Goal: Information Seeking & Learning: Learn about a topic

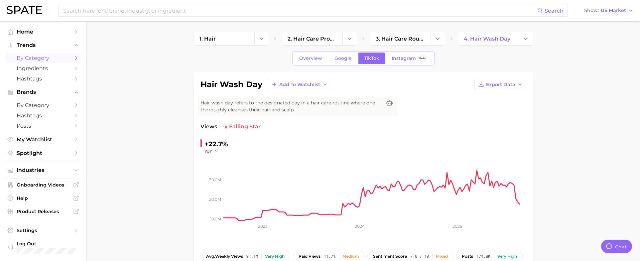
click at [28, 59] on span "by Category" at bounding box center [43, 58] width 53 height 6
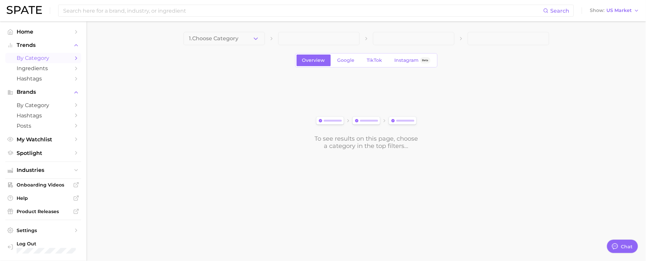
click at [248, 42] on button "1. Choose Category" at bounding box center [224, 38] width 81 height 13
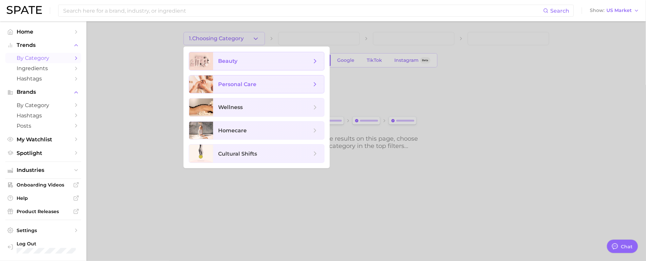
click at [241, 64] on span "beauty" at bounding box center [268, 61] width 111 height 18
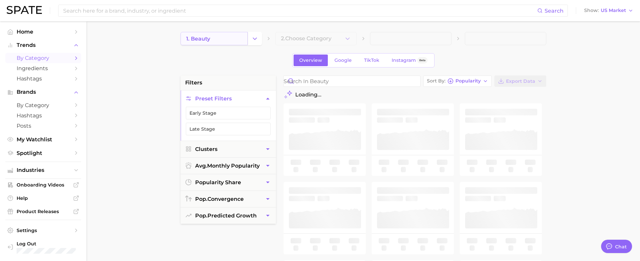
click at [220, 40] on link "1. beauty" at bounding box center [214, 38] width 67 height 13
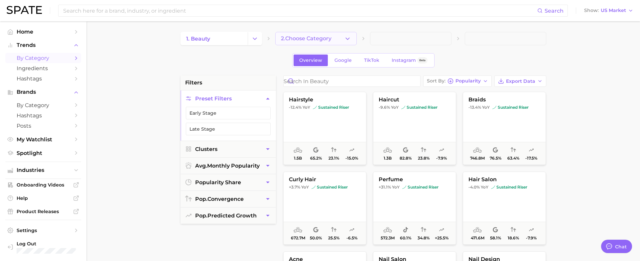
click at [348, 39] on icon "button" at bounding box center [347, 38] width 7 height 7
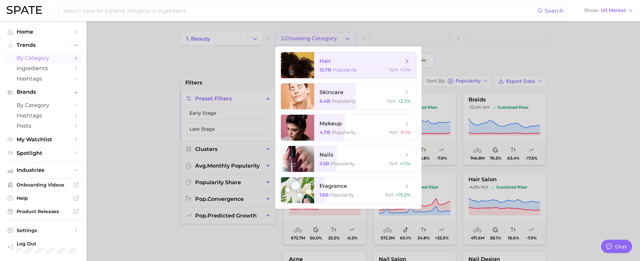
click at [332, 62] on span "hair" at bounding box center [362, 61] width 84 height 7
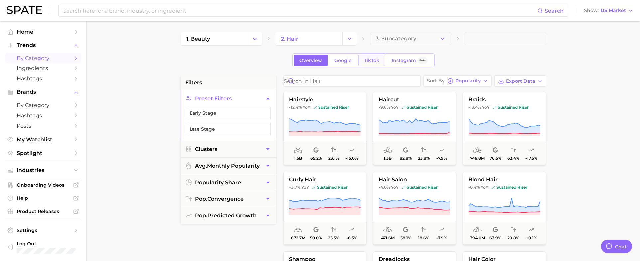
click at [367, 59] on span "TikTok" at bounding box center [371, 61] width 15 height 6
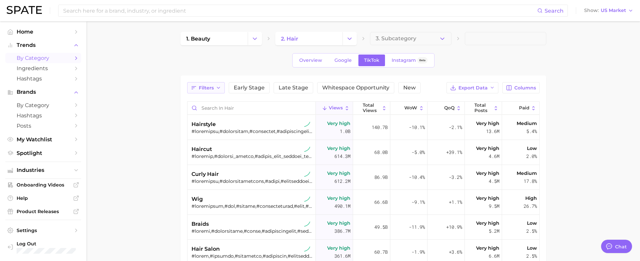
click at [215, 88] on button "Filters" at bounding box center [206, 87] width 38 height 11
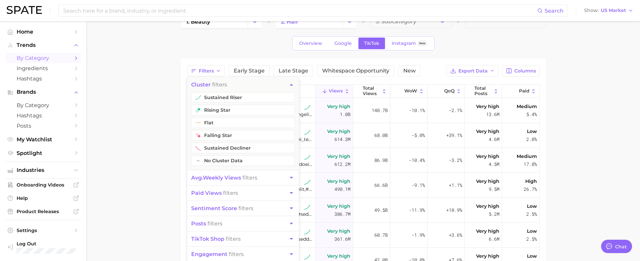
click at [549, 117] on main "1. beauty 2. hair 3. Subcategory Overview Google TikTok Instagram Beta Filters …" at bounding box center [363, 194] width 554 height 381
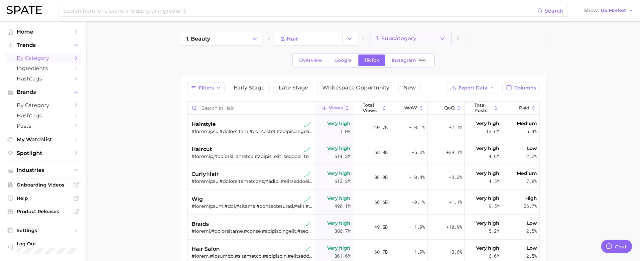
click at [442, 40] on icon "button" at bounding box center [442, 38] width 7 height 7
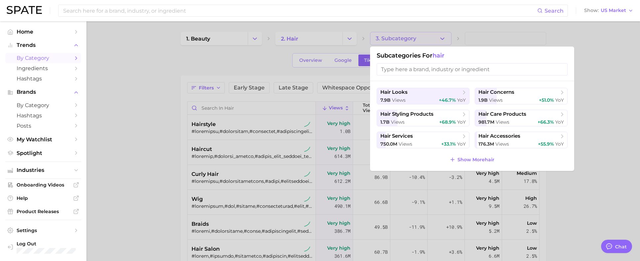
click at [429, 74] on input "search" at bounding box center [472, 69] width 191 height 12
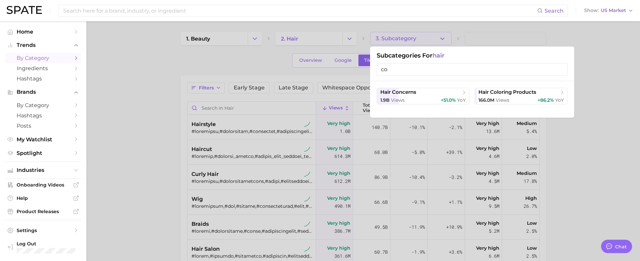
type input "c"
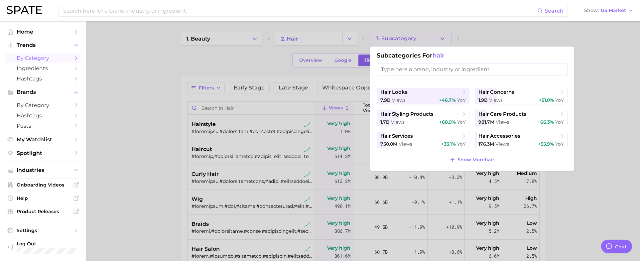
click at [122, 137] on div at bounding box center [320, 130] width 640 height 261
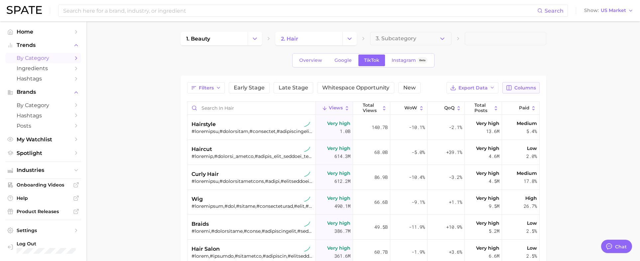
click at [516, 87] on span "Columns" at bounding box center [526, 88] width 22 height 6
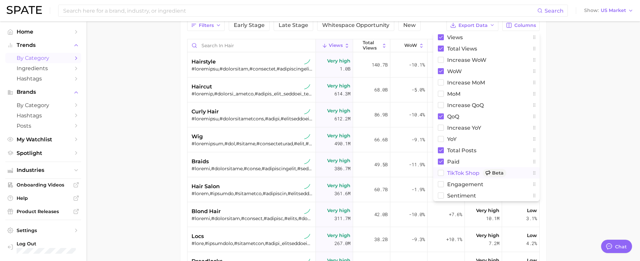
scroll to position [83, 0]
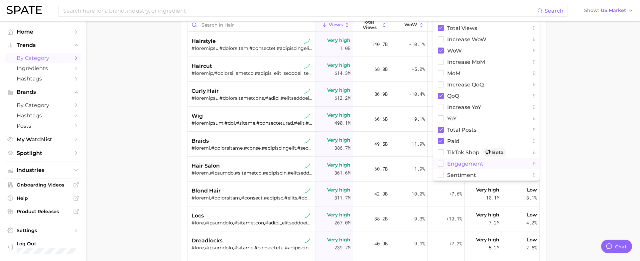
click at [441, 165] on rect at bounding box center [441, 164] width 6 height 6
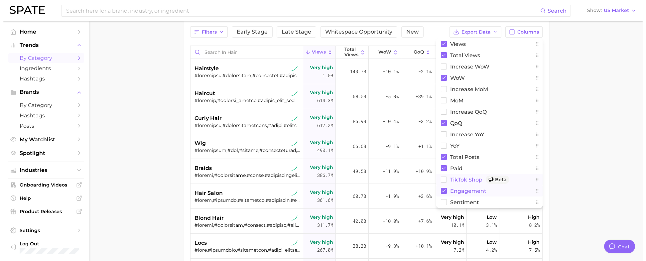
scroll to position [42, 0]
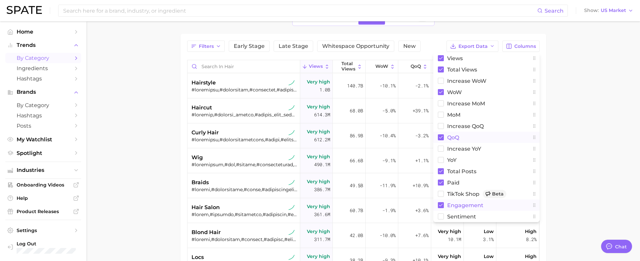
click at [441, 136] on rect at bounding box center [441, 137] width 6 height 6
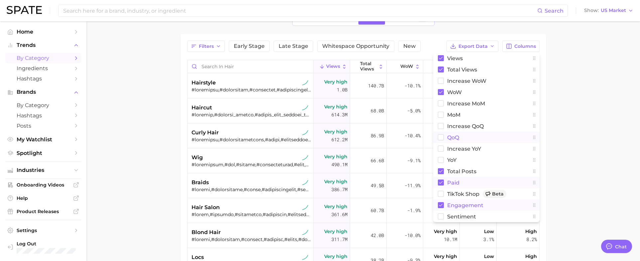
click at [441, 183] on rect at bounding box center [441, 183] width 6 height 6
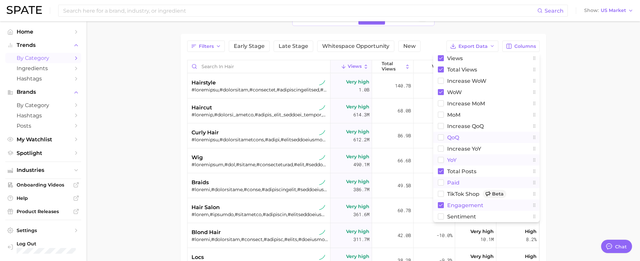
click at [443, 159] on rect at bounding box center [441, 160] width 6 height 6
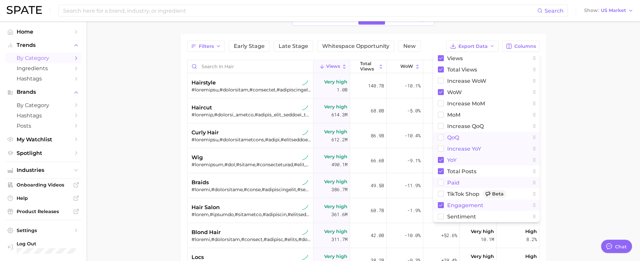
click at [439, 150] on rect at bounding box center [441, 149] width 6 height 6
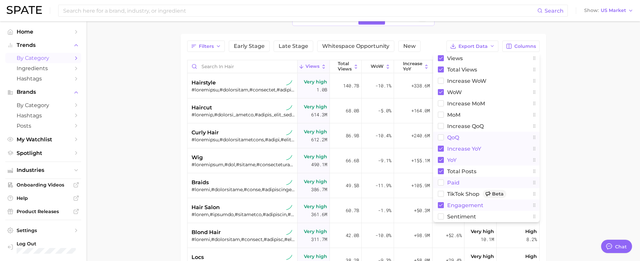
click at [616, 126] on main "1. beauty 2. hair 3. Subcategory Overview Google TikTok Instagram Beta Filters …" at bounding box center [363, 170] width 554 height 381
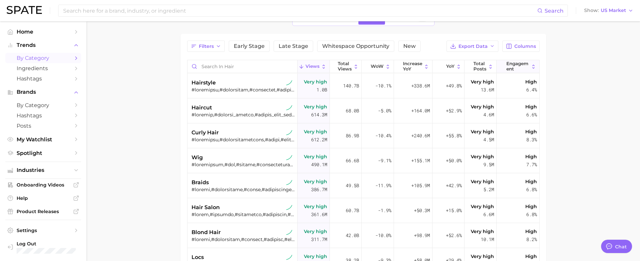
click at [508, 64] on span "engagement" at bounding box center [518, 66] width 23 height 10
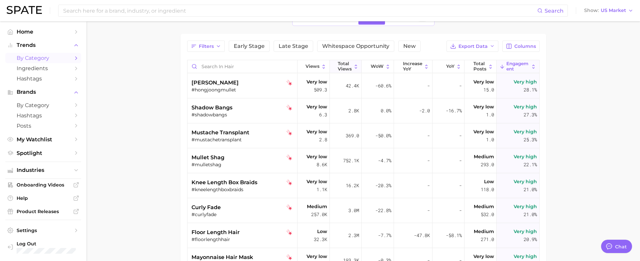
click at [331, 69] on icon at bounding box center [334, 67] width 6 height 6
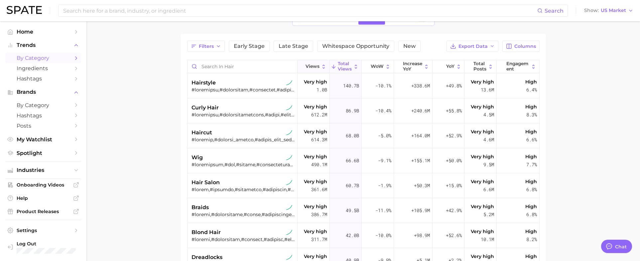
click at [306, 69] on span "Views" at bounding box center [313, 66] width 14 height 5
click at [474, 65] on span "Total Posts" at bounding box center [480, 66] width 13 height 10
click at [406, 64] on span "increase YoY" at bounding box center [412, 66] width 19 height 10
click at [204, 85] on span "hairstyle" at bounding box center [204, 83] width 24 height 8
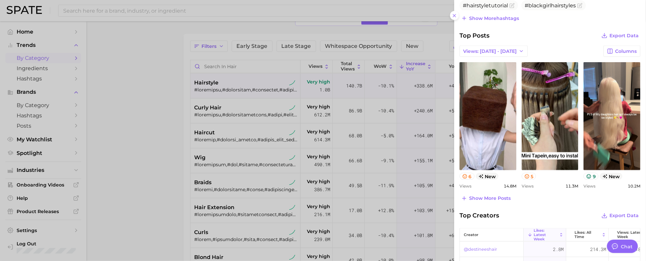
scroll to position [249, 0]
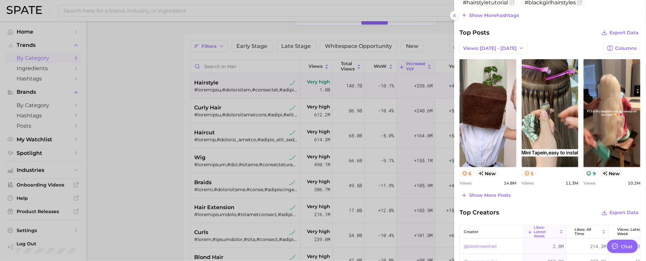
click at [155, 167] on div at bounding box center [323, 130] width 646 height 261
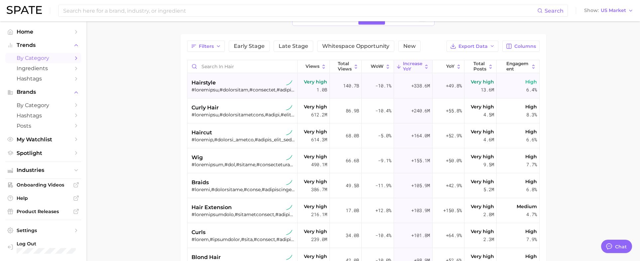
click at [211, 84] on span "hairstyle" at bounding box center [204, 83] width 24 height 8
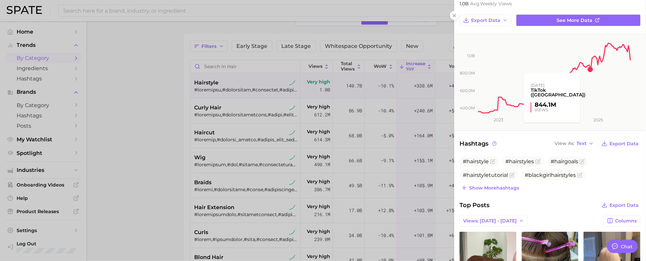
scroll to position [208, 0]
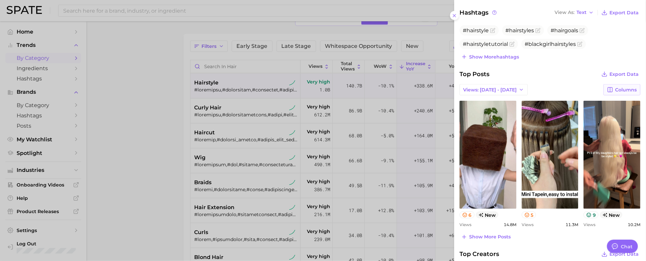
click at [608, 89] on icon "button" at bounding box center [610, 89] width 5 height 5
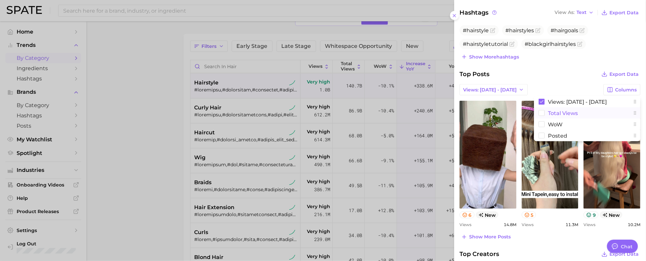
click at [563, 113] on span "Total Views" at bounding box center [564, 113] width 30 height 6
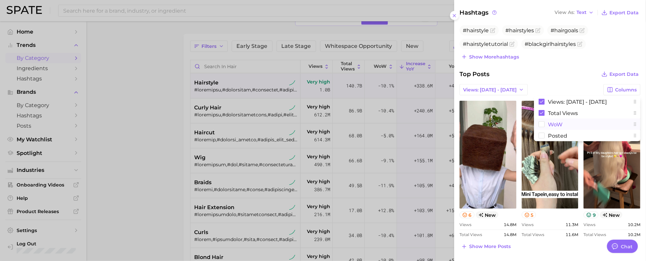
click at [556, 124] on span "WoW" at bounding box center [556, 125] width 15 height 6
click at [555, 136] on span "Posted" at bounding box center [558, 136] width 19 height 6
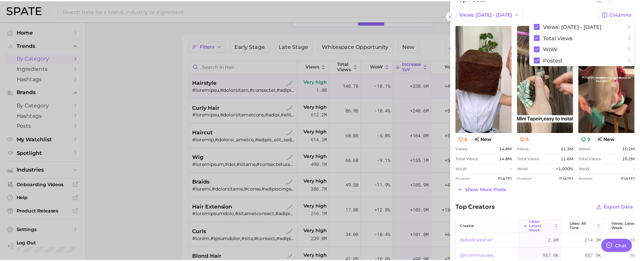
scroll to position [291, 0]
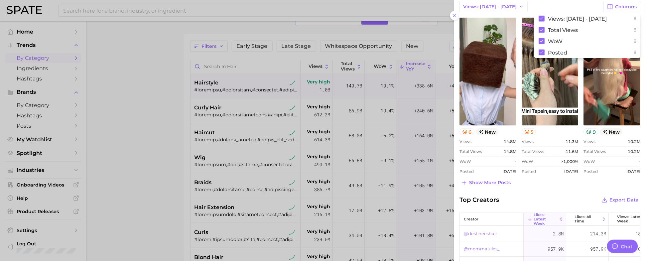
click at [136, 153] on div at bounding box center [323, 130] width 646 height 261
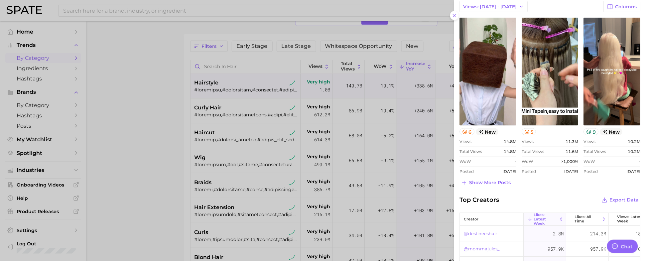
click at [202, 95] on div at bounding box center [323, 130] width 646 height 261
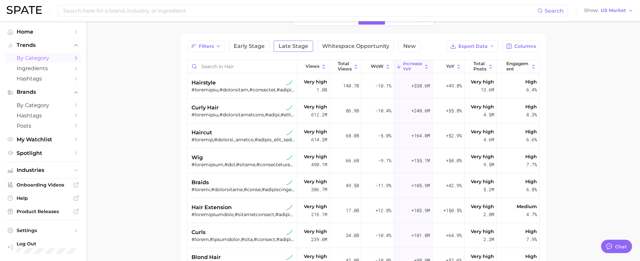
click at [284, 47] on span "Late Stage" at bounding box center [294, 46] width 30 height 5
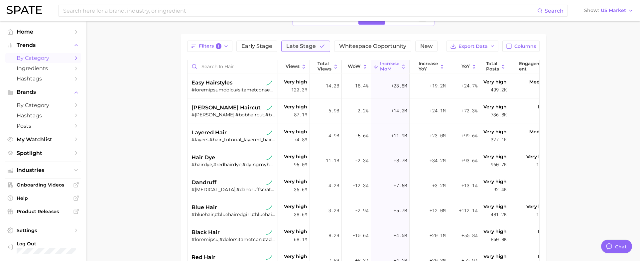
type textarea "x"
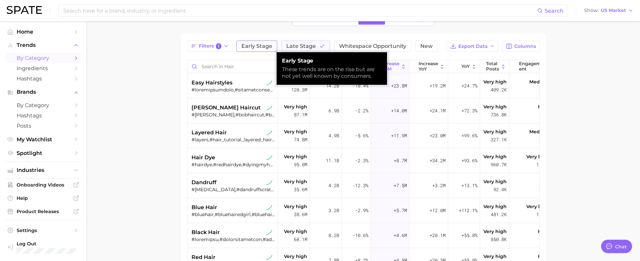
click at [248, 47] on span "Early Stage" at bounding box center [256, 46] width 31 height 5
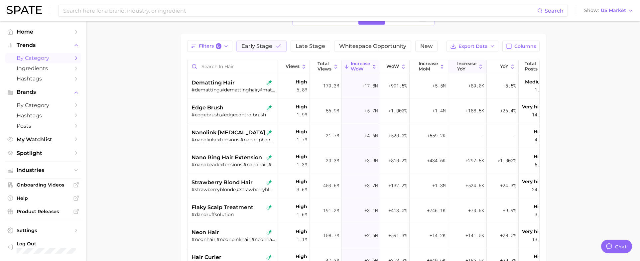
click at [469, 66] on span "increase YoY" at bounding box center [466, 66] width 19 height 10
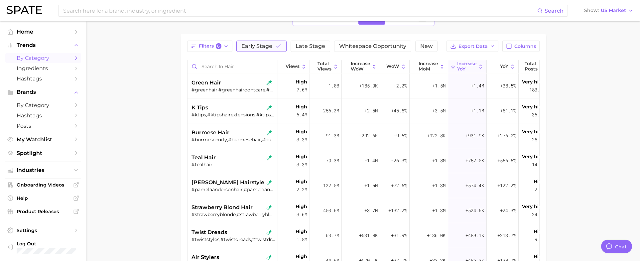
click at [254, 44] on span "Early Stage" at bounding box center [256, 46] width 31 height 5
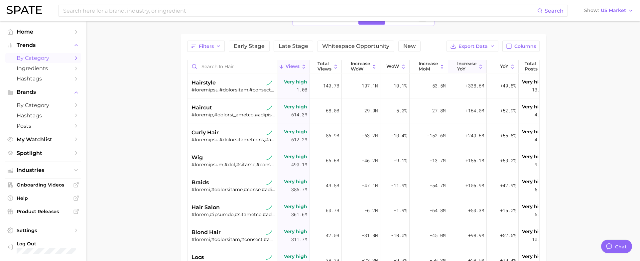
click at [465, 68] on span "increase YoY" at bounding box center [466, 66] width 19 height 10
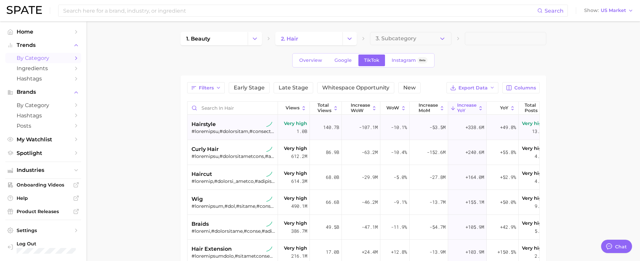
click at [206, 125] on span "hairstyle" at bounding box center [204, 124] width 24 height 8
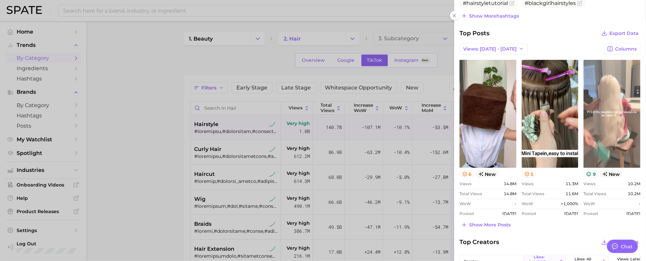
scroll to position [249, 0]
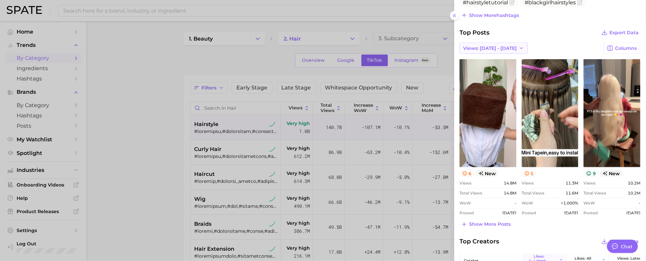
click at [503, 47] on span "Views: [DATE] - [DATE]" at bounding box center [491, 49] width 54 height 6
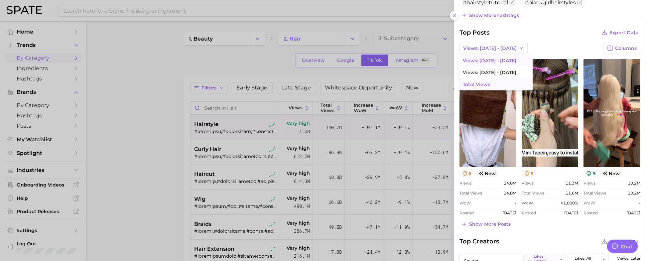
click at [486, 82] on span "Total Views" at bounding box center [476, 85] width 27 height 6
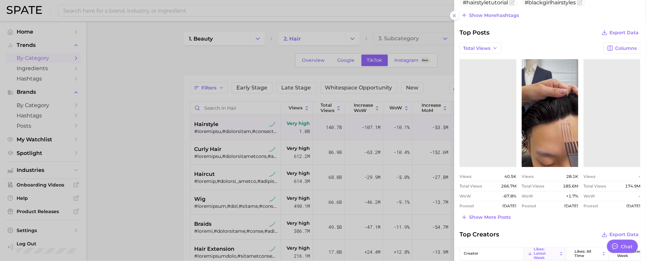
scroll to position [0, 0]
click at [495, 47] on icon "button" at bounding box center [495, 48] width 5 height 5
click at [494, 71] on span "Views: [DATE] - [DATE]" at bounding box center [490, 73] width 54 height 6
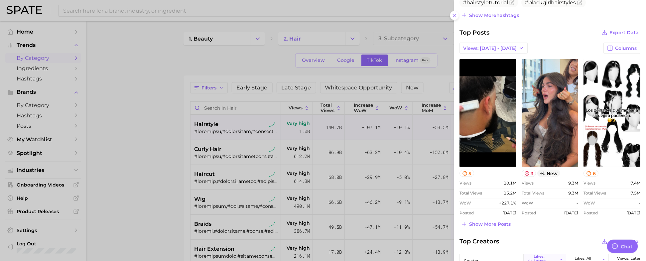
drag, startPoint x: 108, startPoint y: 180, endPoint x: 132, endPoint y: 159, distance: 31.3
click at [108, 179] on div at bounding box center [323, 130] width 646 height 261
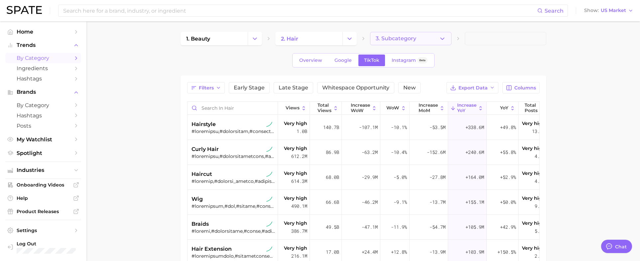
click at [424, 35] on button "3. Subcategory" at bounding box center [410, 38] width 81 height 13
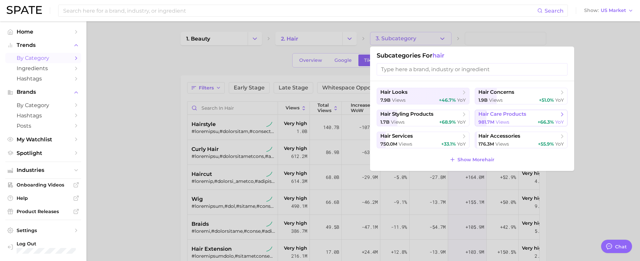
click at [508, 120] on span "views" at bounding box center [503, 122] width 14 height 6
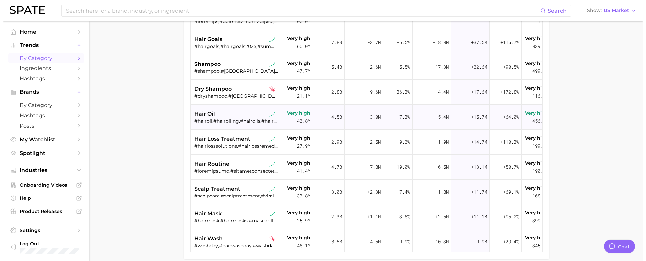
scroll to position [125, 0]
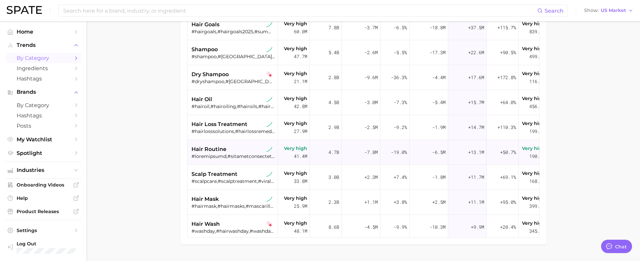
click at [206, 148] on span "hair routine" at bounding box center [209, 149] width 35 height 8
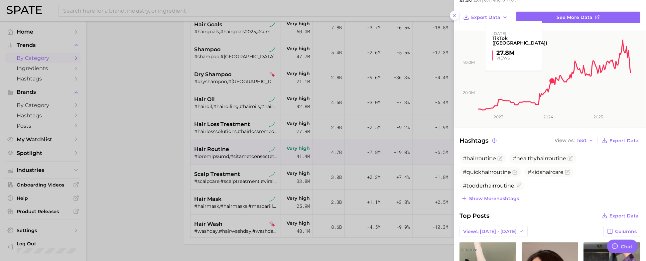
scroll to position [0, 0]
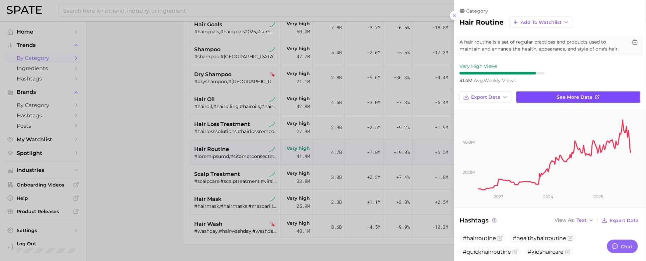
click at [565, 98] on span "See more data" at bounding box center [575, 97] width 36 height 6
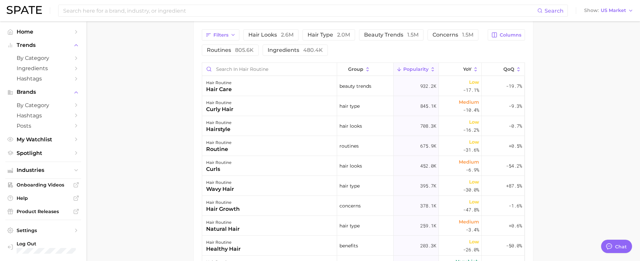
scroll to position [333, 0]
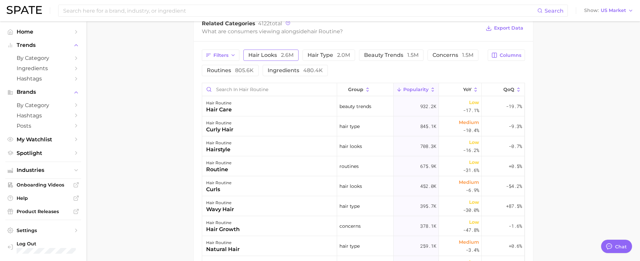
click at [286, 55] on span "2.6m" at bounding box center [287, 55] width 13 height 6
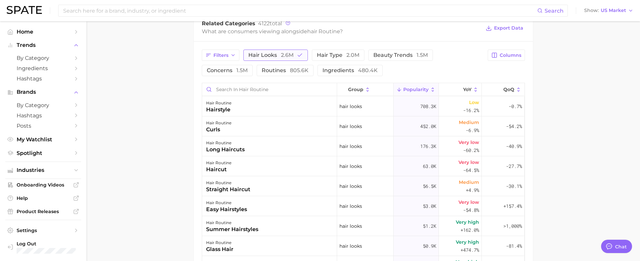
click at [296, 56] on button "hair looks 2.6m" at bounding box center [275, 55] width 65 height 11
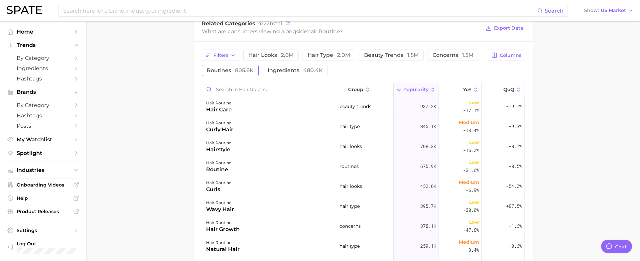
click at [248, 73] on span "805.6k" at bounding box center [244, 70] width 19 height 6
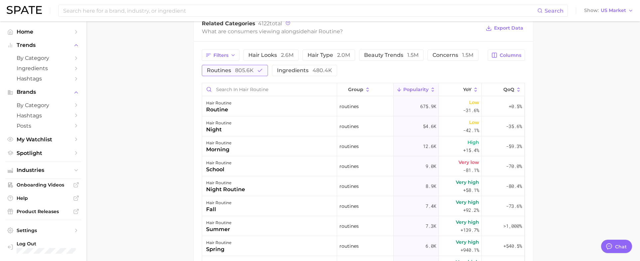
click at [248, 74] on span "805.6k" at bounding box center [244, 70] width 19 height 6
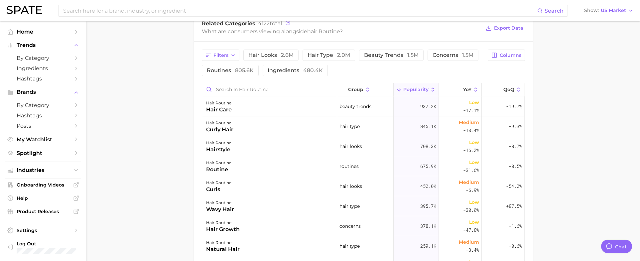
click at [439, 56] on span "concerns 1.5m" at bounding box center [453, 55] width 41 height 5
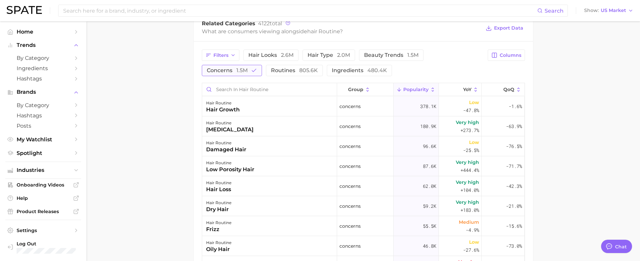
click at [228, 75] on button "concerns 1.5m" at bounding box center [232, 70] width 60 height 11
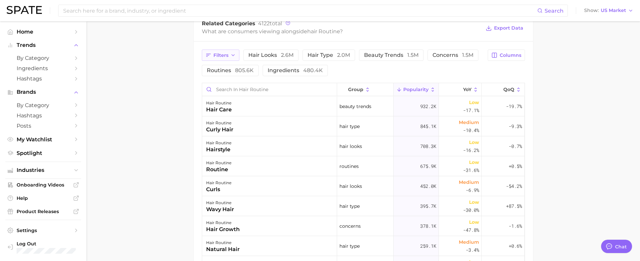
click at [228, 55] on span "Filters" at bounding box center [221, 56] width 15 height 6
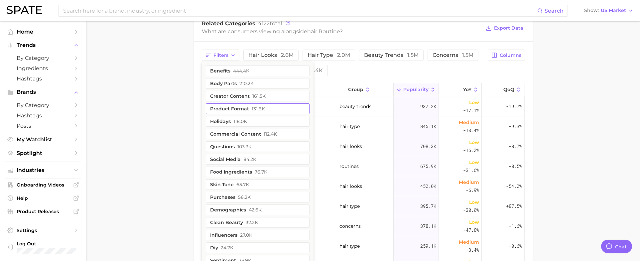
click at [229, 109] on button "product format 131.9k" at bounding box center [258, 108] width 104 height 11
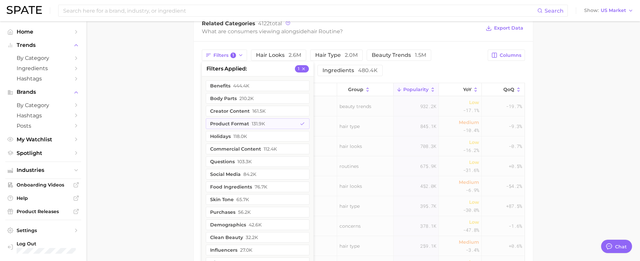
click at [174, 103] on main "1. hair 2. hair care products 3. hair care routines 4. hair routine Overview Go…" at bounding box center [363, 37] width 554 height 697
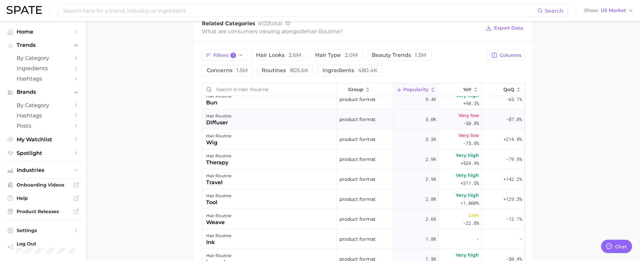
scroll to position [0, 0]
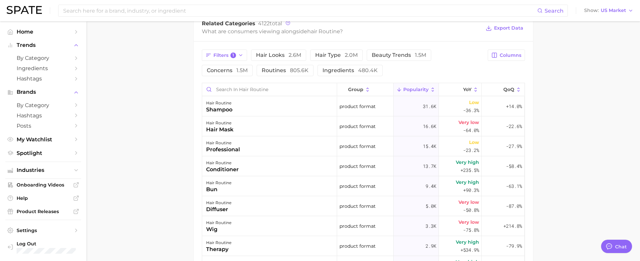
click at [164, 182] on main "1. hair 2. hair care products 3. hair care routines 4. hair routine Overview Go…" at bounding box center [363, 37] width 554 height 697
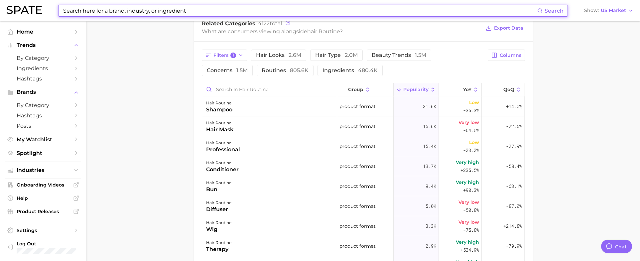
drag, startPoint x: 310, startPoint y: 14, endPoint x: 164, endPoint y: 9, distance: 146.4
click at [164, 9] on input at bounding box center [300, 10] width 475 height 11
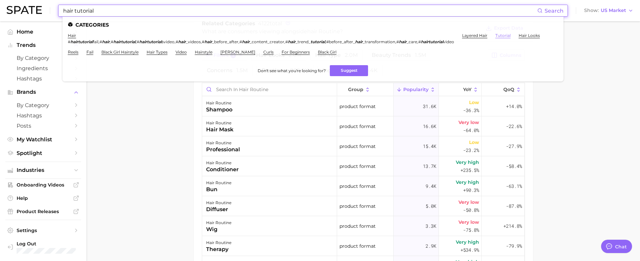
type input "hair tutorial"
click at [511, 37] on link "tutorial" at bounding box center [503, 35] width 15 height 5
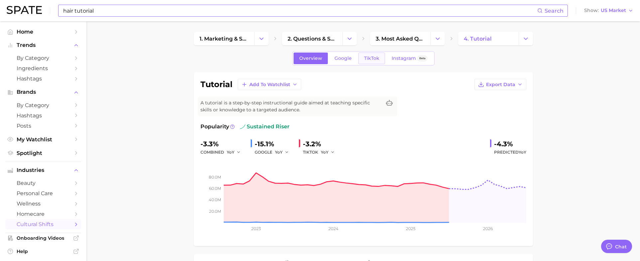
click at [366, 52] on div "Overview Google TikTok Instagram Beta" at bounding box center [363, 58] width 142 height 14
click at [367, 61] on span "TikTok" at bounding box center [371, 59] width 15 height 6
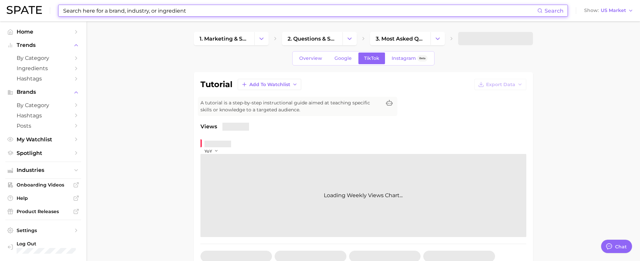
click at [168, 12] on input at bounding box center [300, 10] width 475 height 11
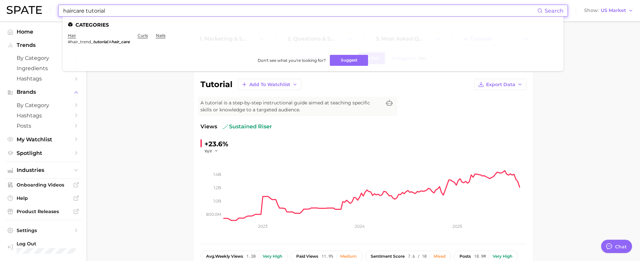
type input "haircare tutorial"
click at [118, 39] on em "hair_care" at bounding box center [120, 41] width 18 height 5
click at [100, 39] on em "tutorial" at bounding box center [100, 41] width 15 height 5
click at [73, 34] on link "hair" at bounding box center [72, 35] width 8 height 5
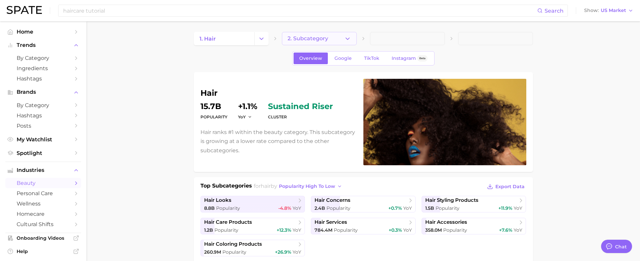
click at [339, 38] on button "2. Subcategory" at bounding box center [319, 38] width 75 height 13
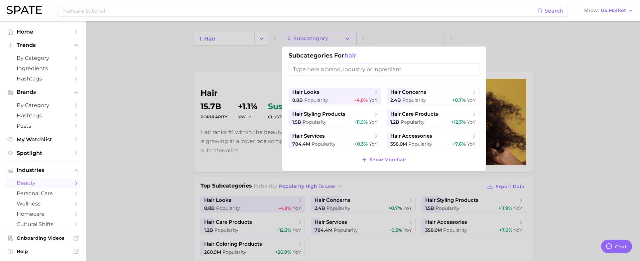
click at [327, 68] on input "search" at bounding box center [384, 69] width 191 height 12
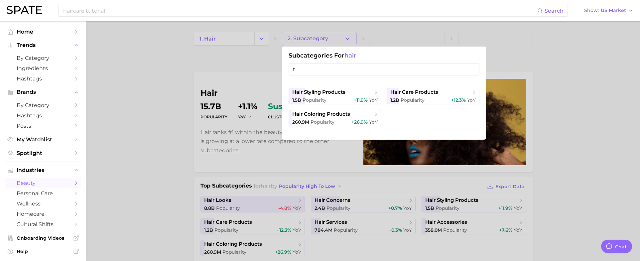
type input "t"
click at [217, 75] on div at bounding box center [320, 130] width 640 height 261
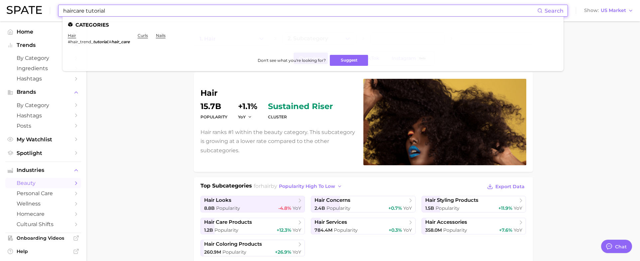
click at [179, 12] on input "haircare tutorial" at bounding box center [300, 10] width 475 height 11
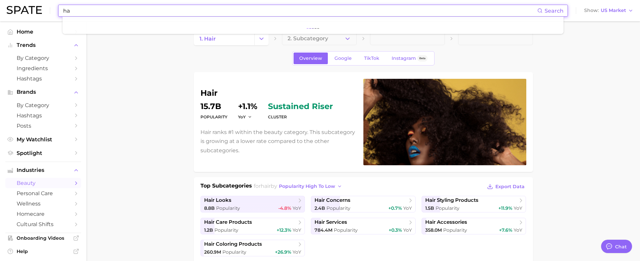
type input "h"
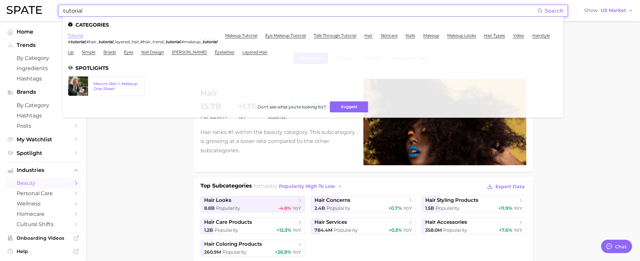
type input "tutorial"
click at [77, 32] on ul "Categories tutorial # tutorial , #hair_ tutorial _layered_hair , #hair_trend_ t…" at bounding box center [313, 67] width 501 height 101
click at [74, 34] on link "tutorial" at bounding box center [75, 35] width 15 height 5
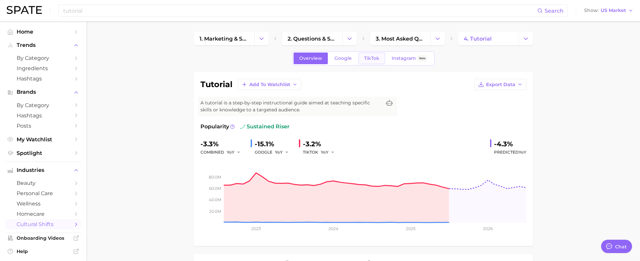
click at [380, 57] on link "TikTok" at bounding box center [372, 59] width 27 height 12
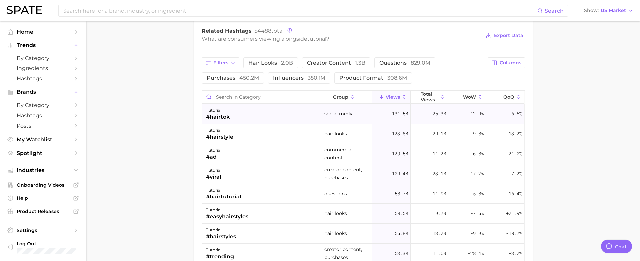
scroll to position [541, 0]
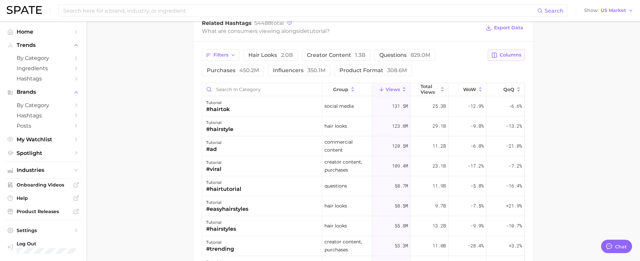
click at [513, 53] on span "Columns" at bounding box center [511, 55] width 22 height 6
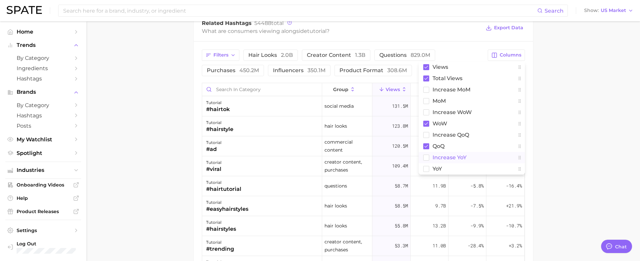
click at [423, 160] on rect at bounding box center [426, 158] width 6 height 6
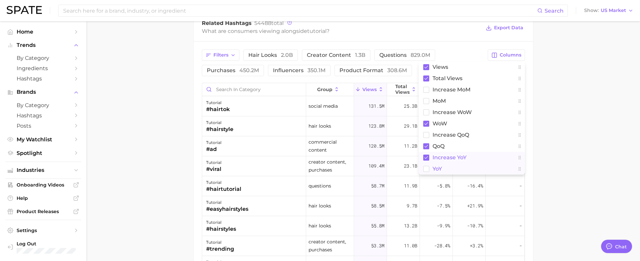
click at [424, 170] on rect at bounding box center [426, 169] width 6 height 6
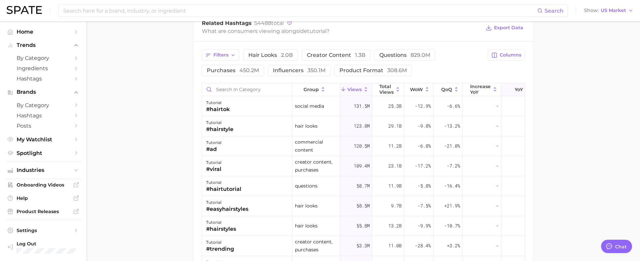
click at [502, 86] on button "YoY" at bounding box center [518, 89] width 32 height 13
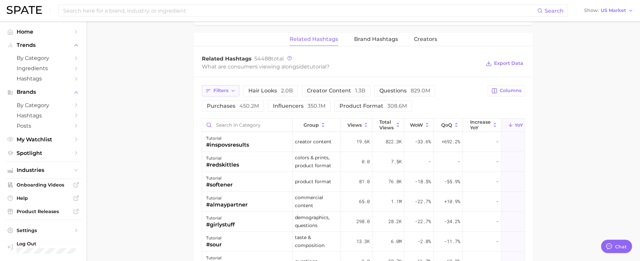
scroll to position [499, 0]
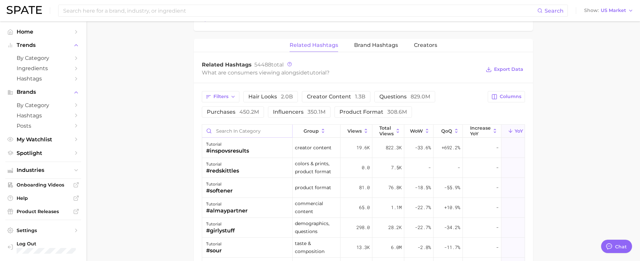
click at [225, 128] on input "Search in category" at bounding box center [247, 131] width 90 height 13
type input "hair"
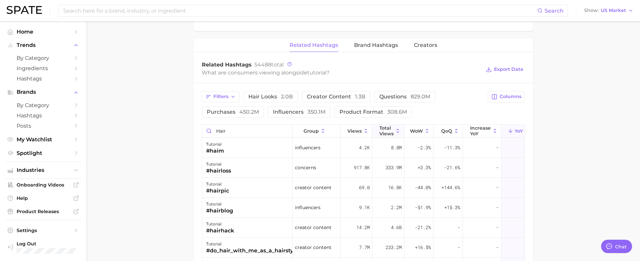
click at [383, 135] on span "Total Views" at bounding box center [387, 130] width 14 height 11
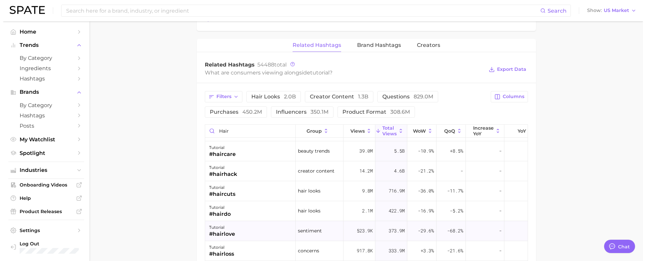
scroll to position [0, 0]
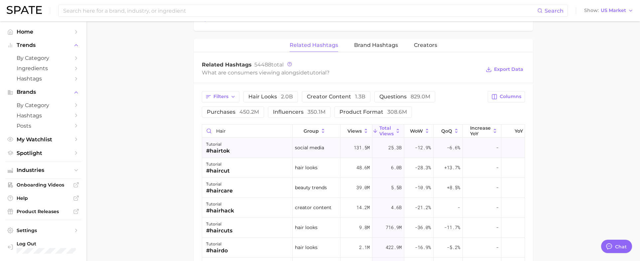
click at [215, 148] on div "#hairtok" at bounding box center [218, 151] width 24 height 8
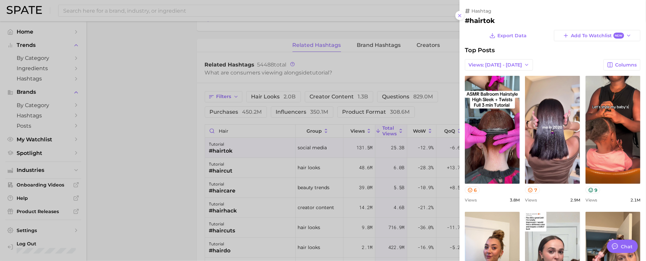
click at [176, 192] on div at bounding box center [323, 130] width 646 height 261
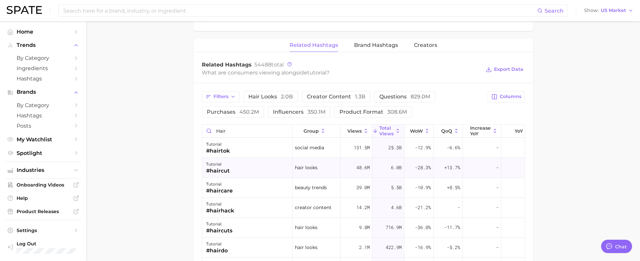
click at [212, 175] on div "#haircut" at bounding box center [218, 171] width 24 height 8
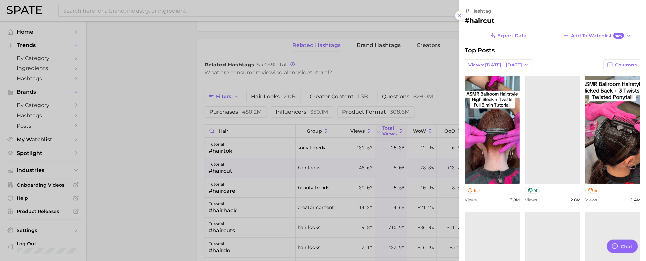
click at [213, 191] on div at bounding box center [323, 130] width 646 height 261
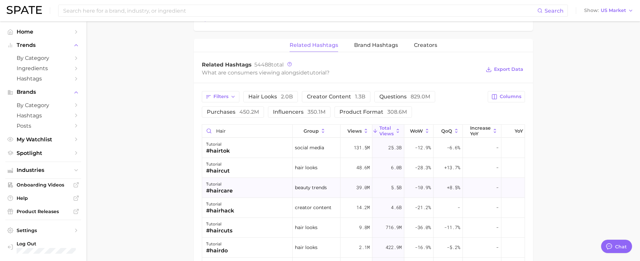
click at [227, 191] on div "#haircare" at bounding box center [219, 191] width 27 height 8
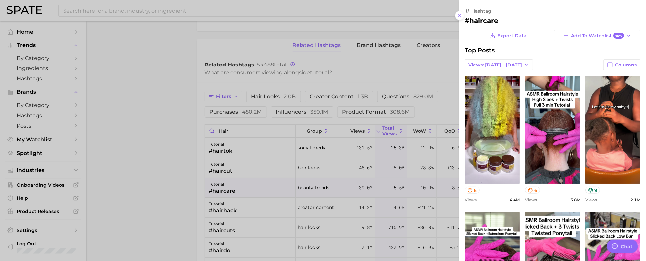
click at [178, 188] on div at bounding box center [323, 130] width 646 height 261
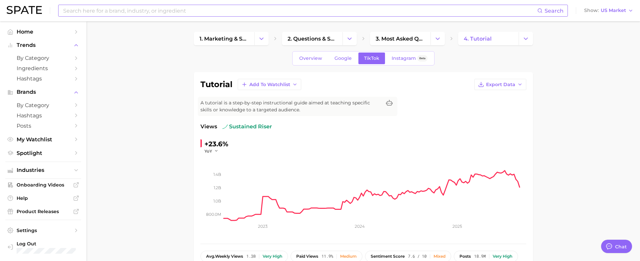
click at [269, 15] on input at bounding box center [300, 10] width 475 height 11
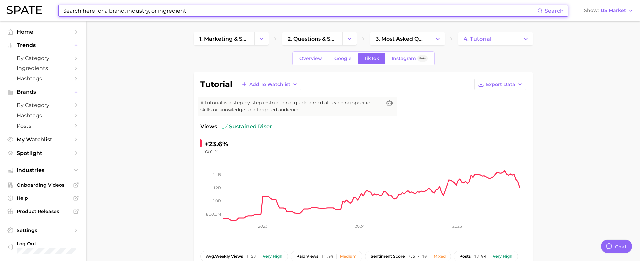
click at [127, 10] on input at bounding box center [300, 10] width 475 height 11
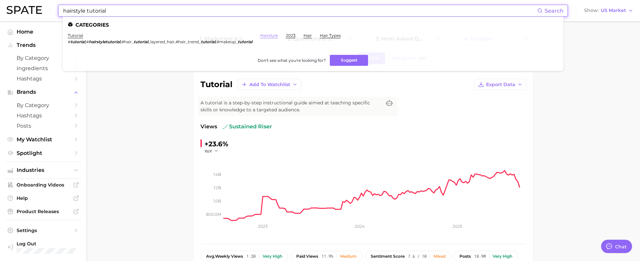
type input "hairstyle tutorial"
click at [278, 35] on link "hairstyle" at bounding box center [269, 35] width 18 height 5
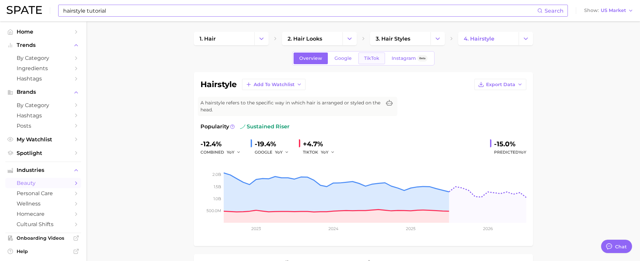
click at [366, 57] on span "TikTok" at bounding box center [371, 59] width 15 height 6
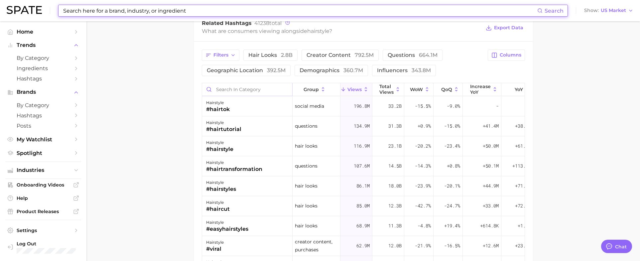
click at [235, 90] on input "Search in category" at bounding box center [247, 89] width 90 height 13
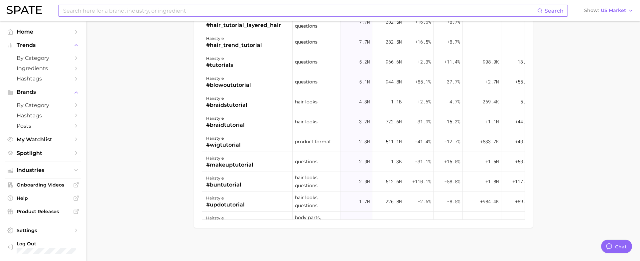
type input "tutorial"
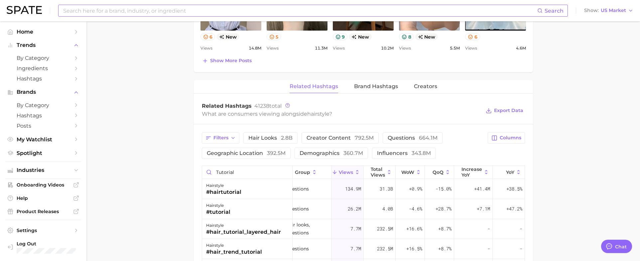
click at [203, 12] on input at bounding box center [300, 10] width 475 height 11
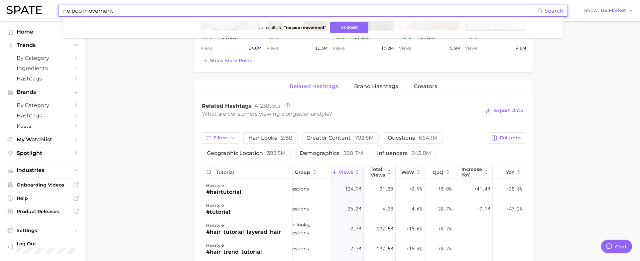
drag, startPoint x: 90, startPoint y: 12, endPoint x: 81, endPoint y: 12, distance: 8.3
click at [81, 12] on input "no poo movement" at bounding box center [300, 10] width 475 height 11
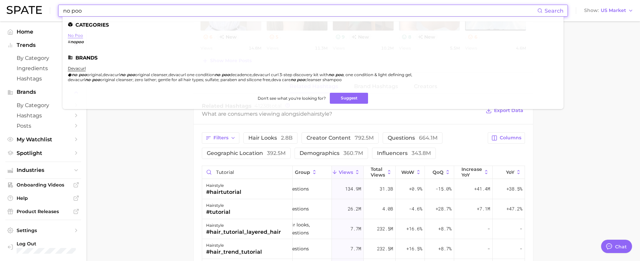
type input "no poo"
click at [76, 36] on link "no poo" at bounding box center [75, 35] width 15 height 5
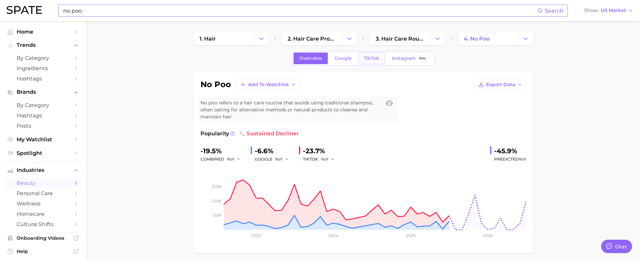
click at [361, 62] on link "TikTok" at bounding box center [372, 59] width 27 height 12
